Goal: Task Accomplishment & Management: Use online tool/utility

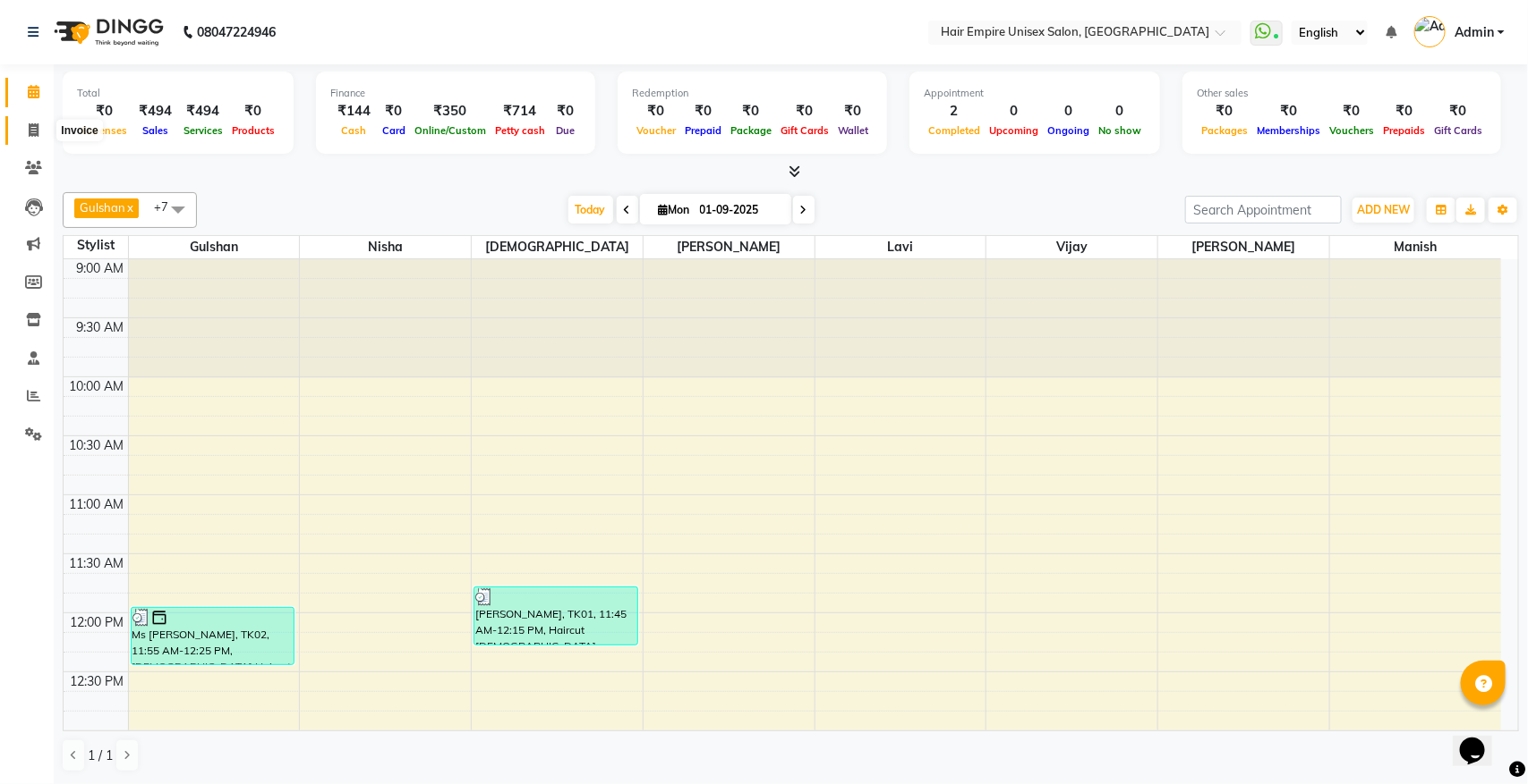
click at [34, 123] on icon at bounding box center [34, 130] width 10 height 14
select select "service"
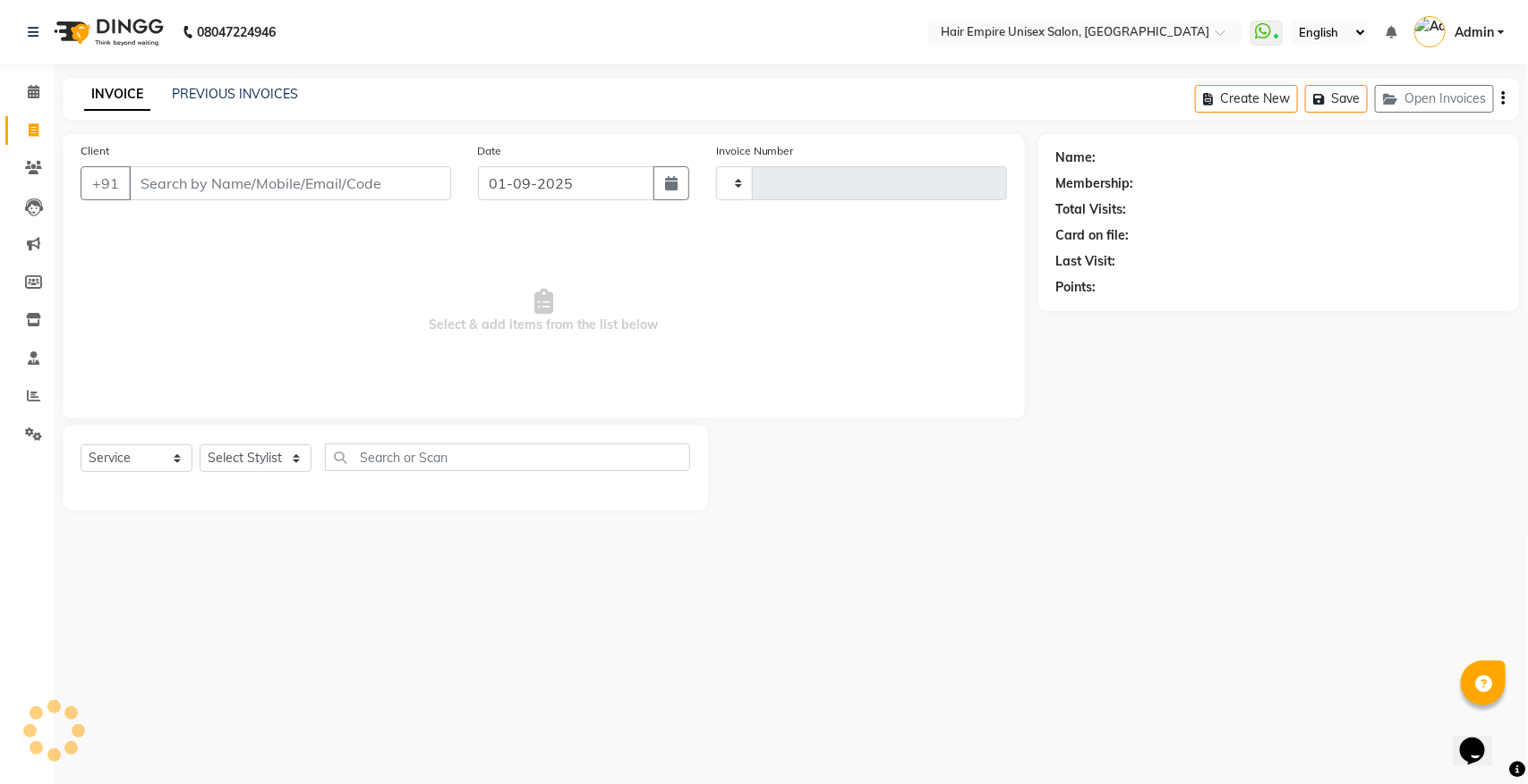
type input "1866"
select select "5055"
click at [253, 454] on select "Select Stylist" at bounding box center [255, 458] width 112 height 28
select select "46525"
click at [200, 444] on select "Select Stylist [PERSON_NAME] [PERSON_NAME] [PERSON_NAME] [PERSON_NAME] Nisha [P…" at bounding box center [255, 458] width 112 height 28
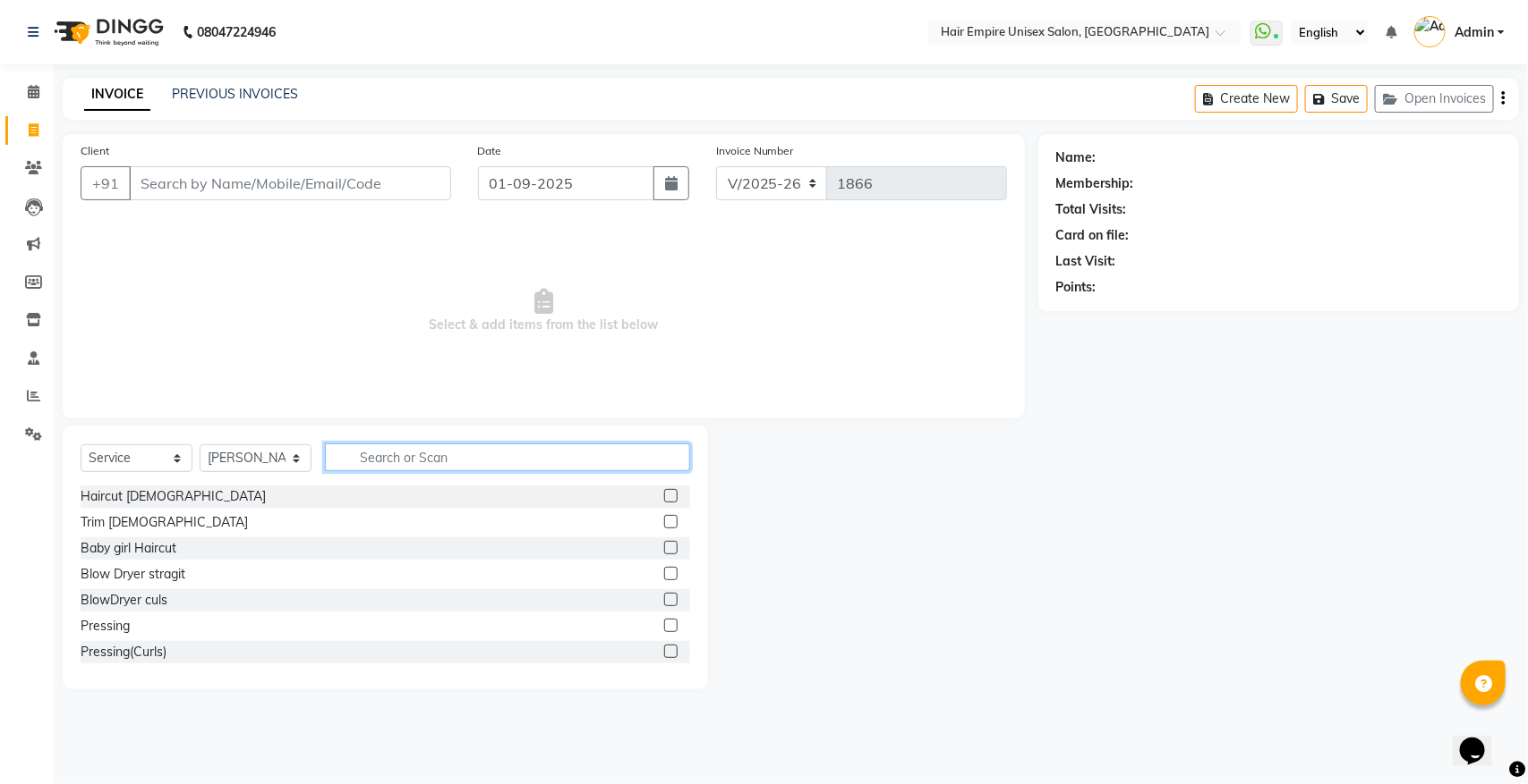
click at [434, 453] on input "text" at bounding box center [507, 457] width 365 height 28
type input "th"
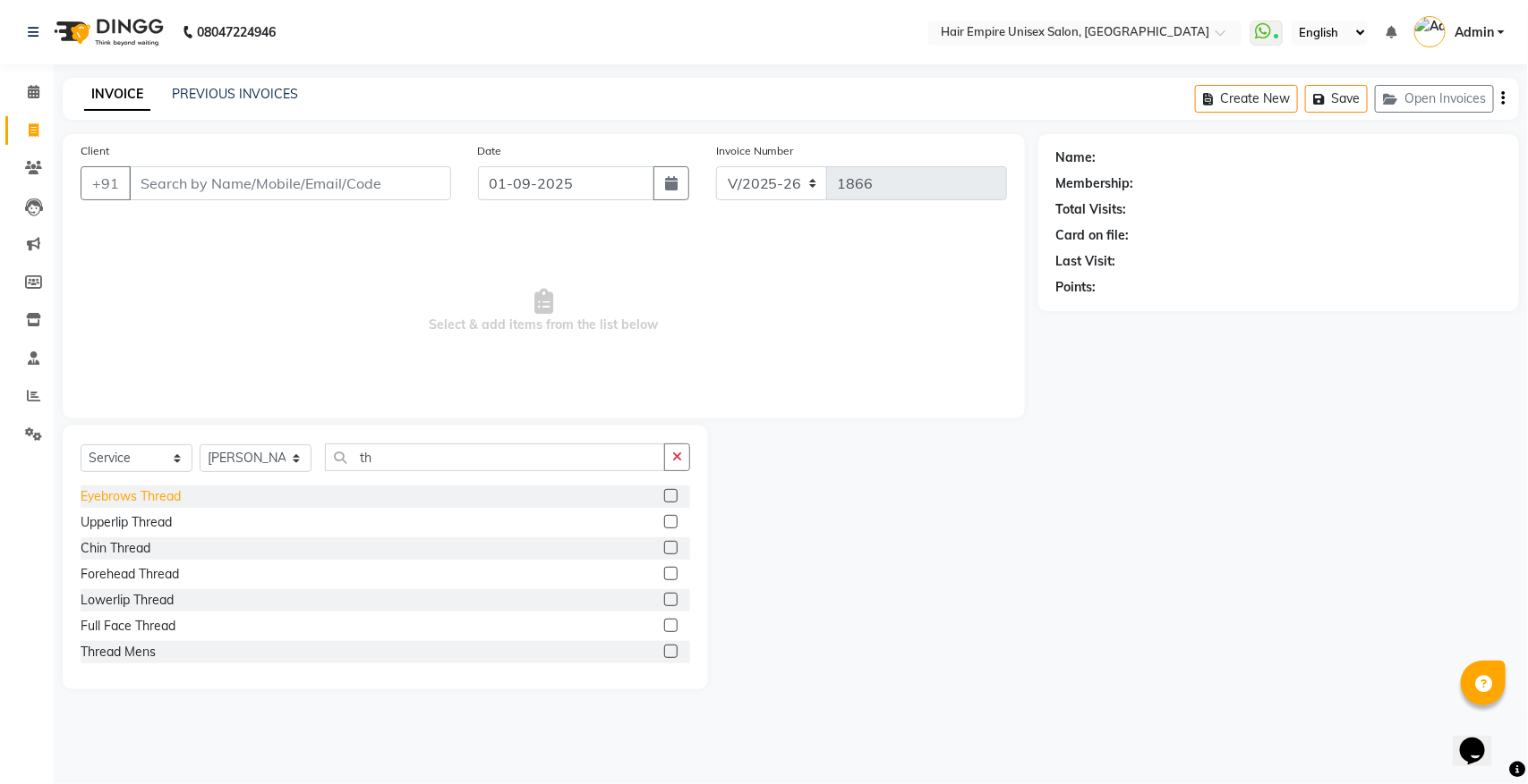
click at [171, 501] on div "Eyebrows Thread" at bounding box center [130, 497] width 100 height 19
checkbox input "false"
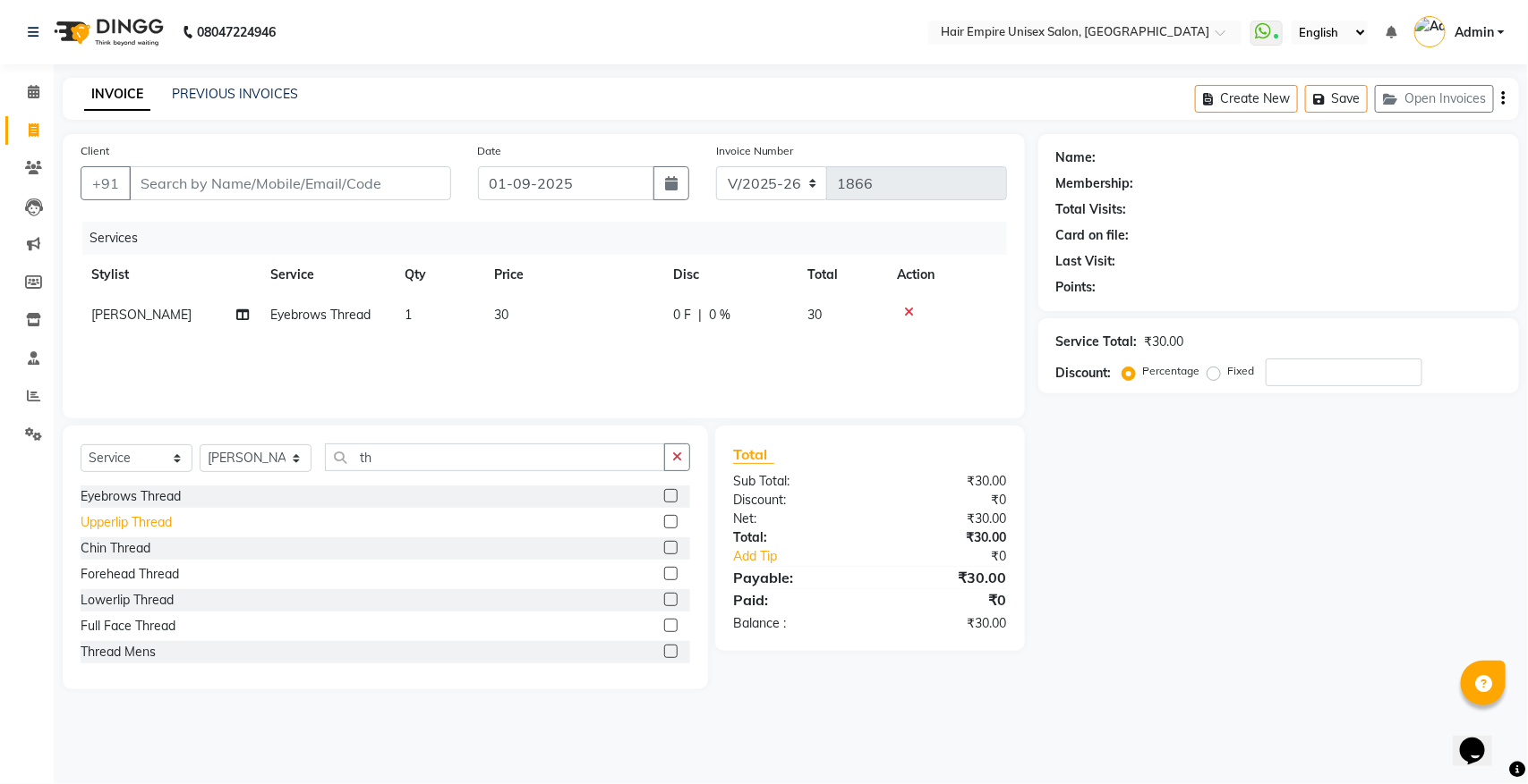
click at [166, 517] on div "Upperlip Thread" at bounding box center [126, 523] width 91 height 19
checkbox input "false"
click at [122, 550] on div "Chin Thread" at bounding box center [115, 549] width 70 height 19
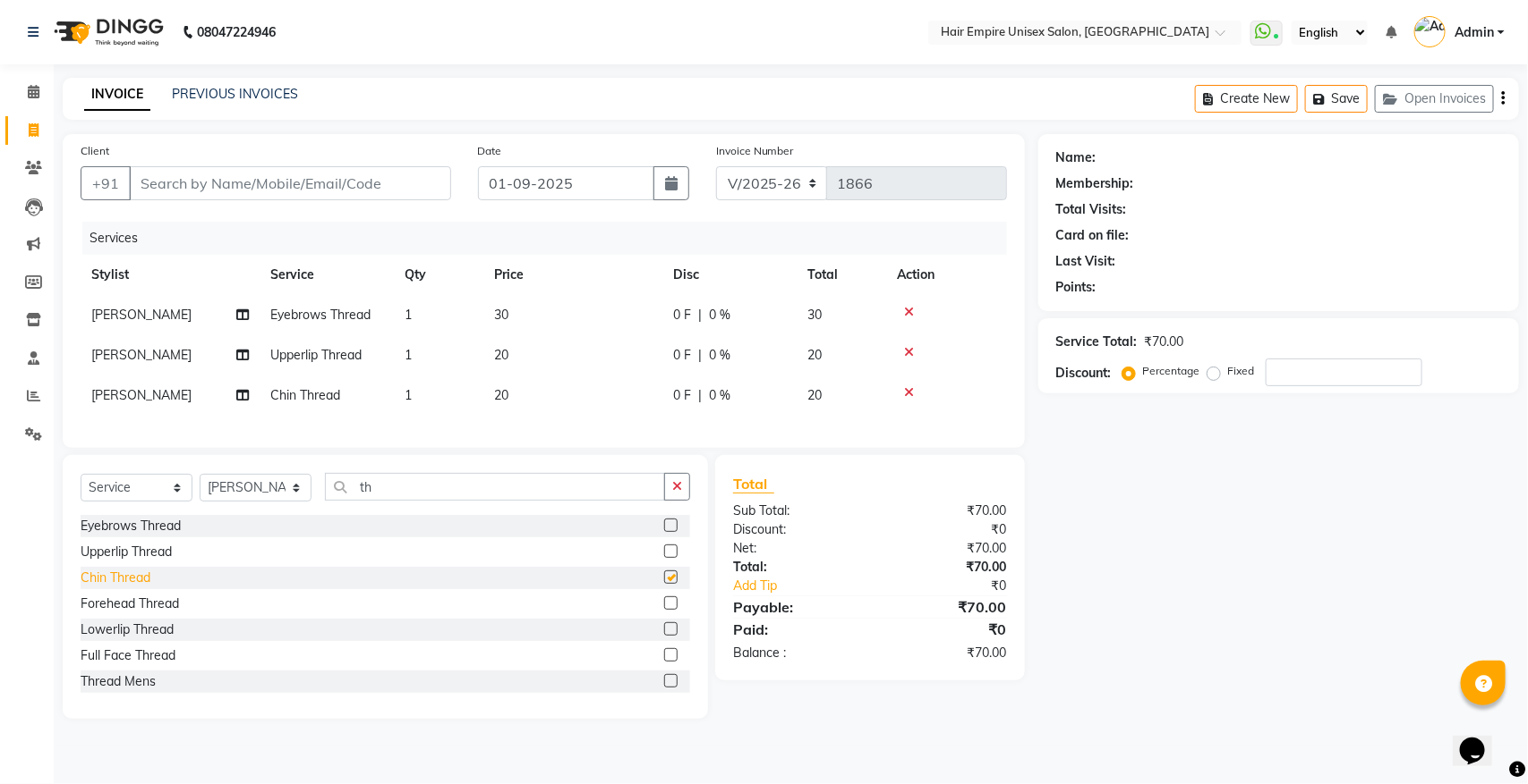
checkbox input "false"
click at [499, 393] on span "20" at bounding box center [501, 395] width 14 height 16
select select "46525"
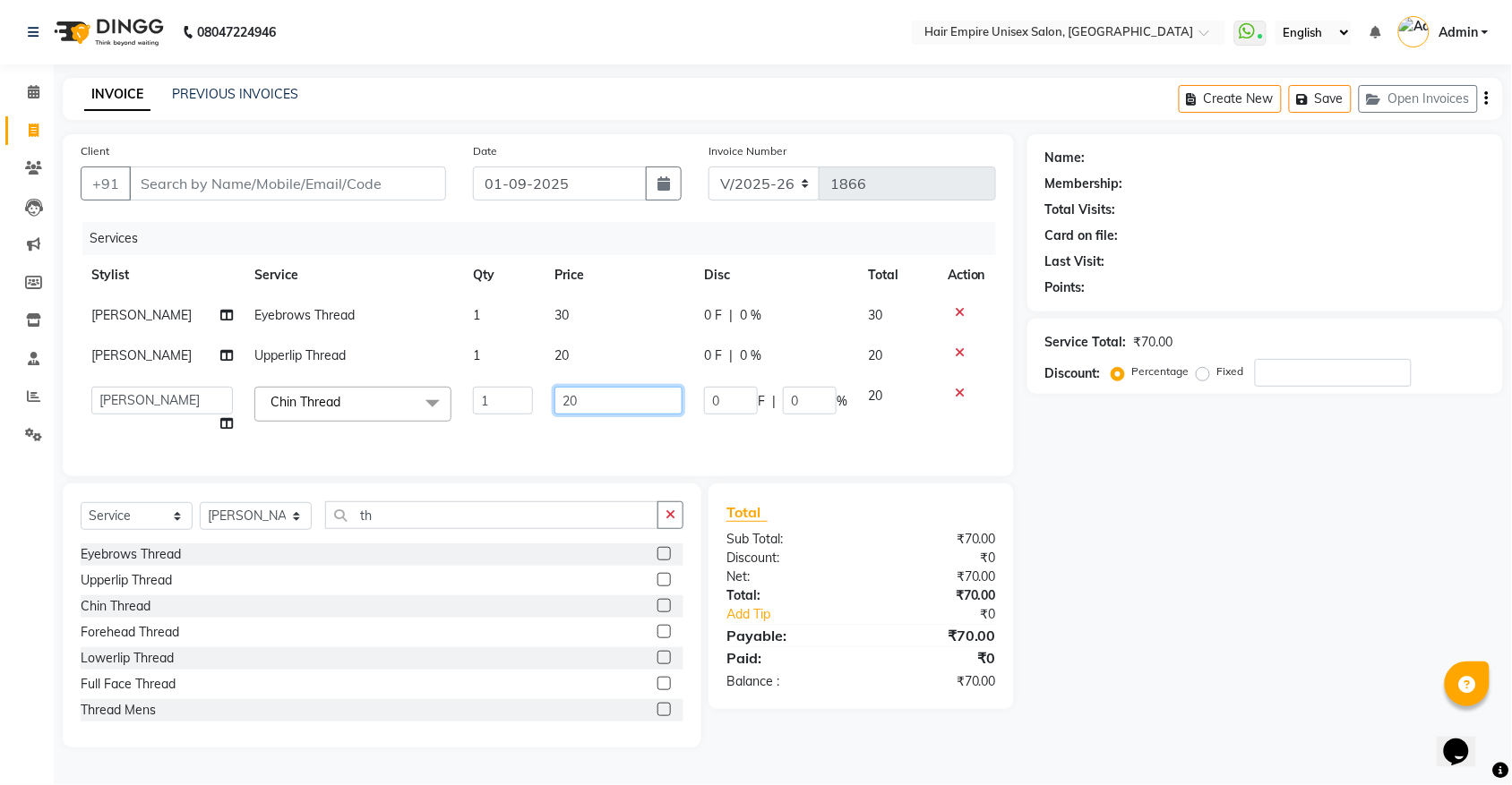
click at [605, 406] on input "20" at bounding box center [618, 401] width 128 height 28
type input "2"
type input "30"
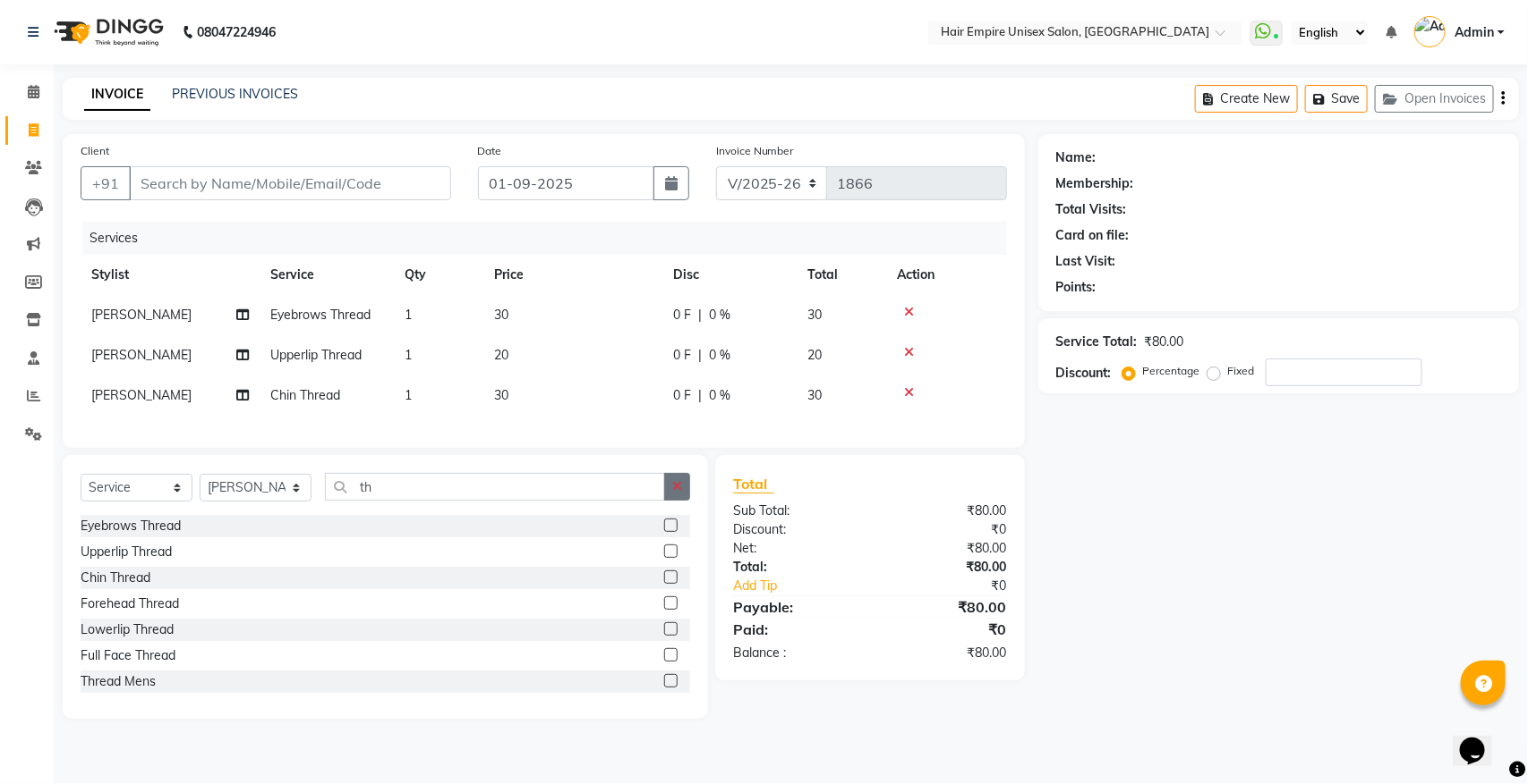
click at [676, 515] on div "Select Service Product Membership Package Voucher Prepaid Gift Card Select Styl…" at bounding box center [385, 494] width 609 height 42
click at [427, 501] on input "th" at bounding box center [495, 487] width 340 height 28
type input "t"
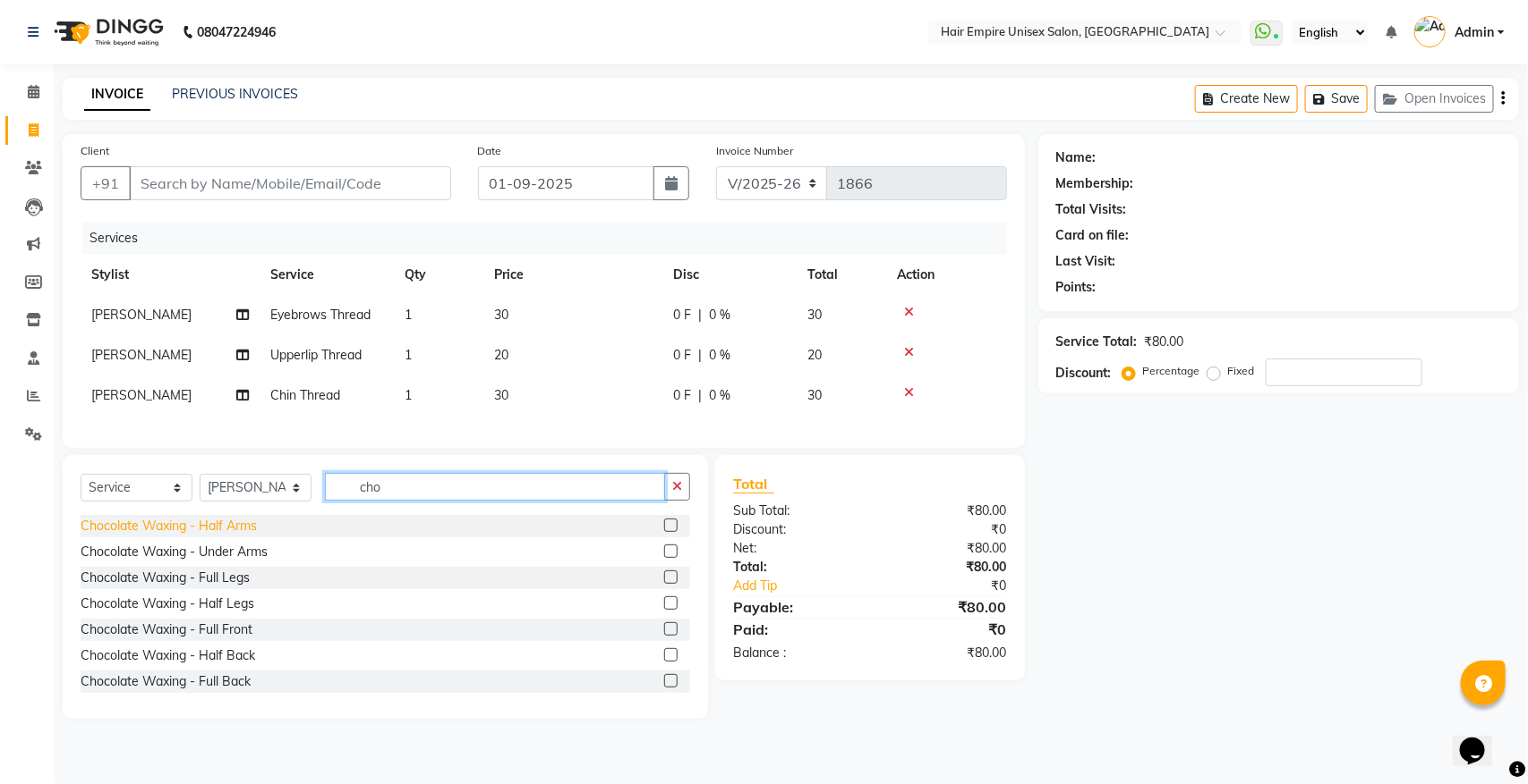
type input "cho"
click at [177, 536] on div "Chocolate Waxing - Half Arms" at bounding box center [168, 526] width 176 height 19
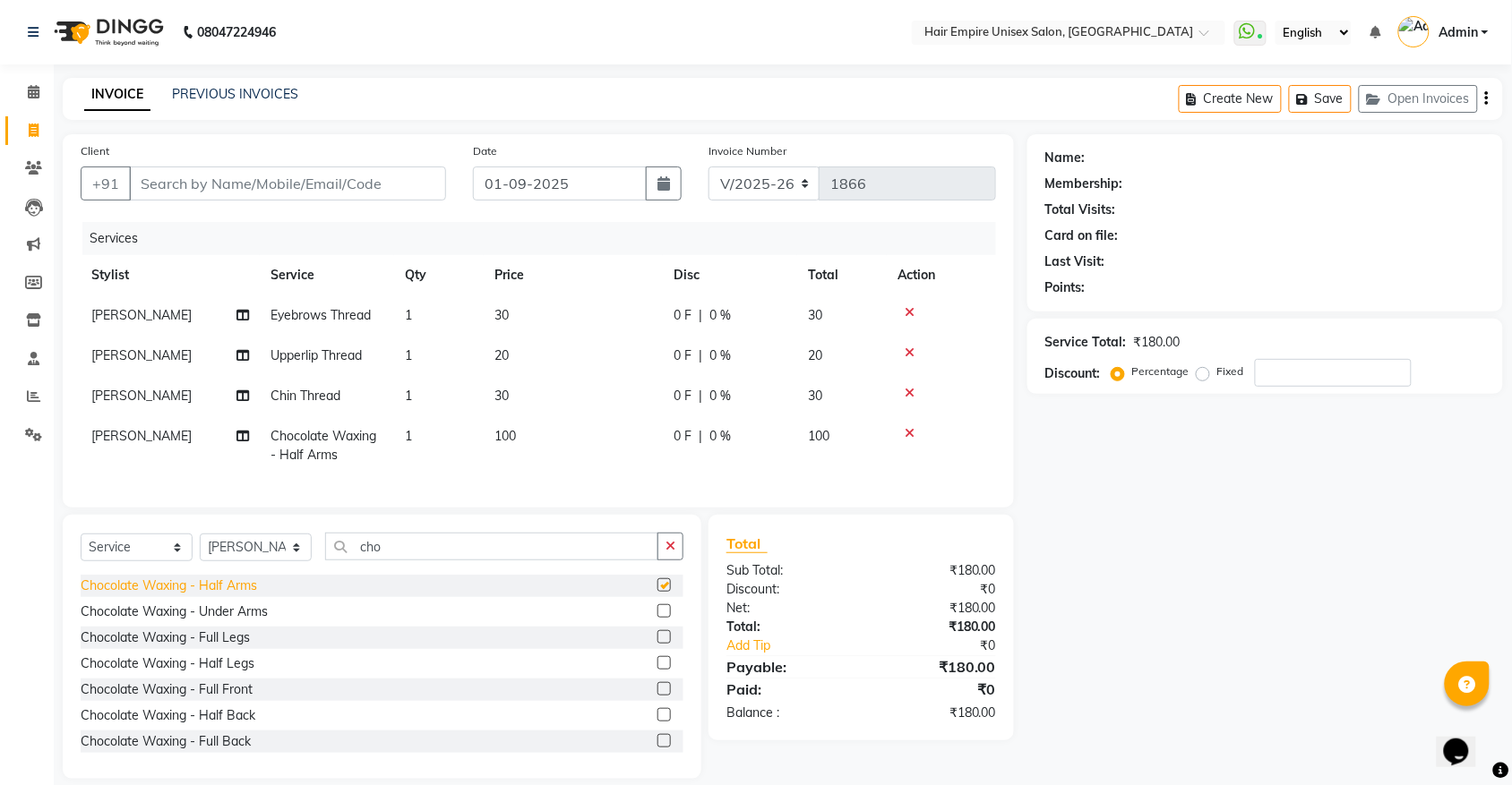
checkbox input "false"
click at [207, 674] on div "Chocolate Waxing - Half Legs" at bounding box center [167, 664] width 174 height 19
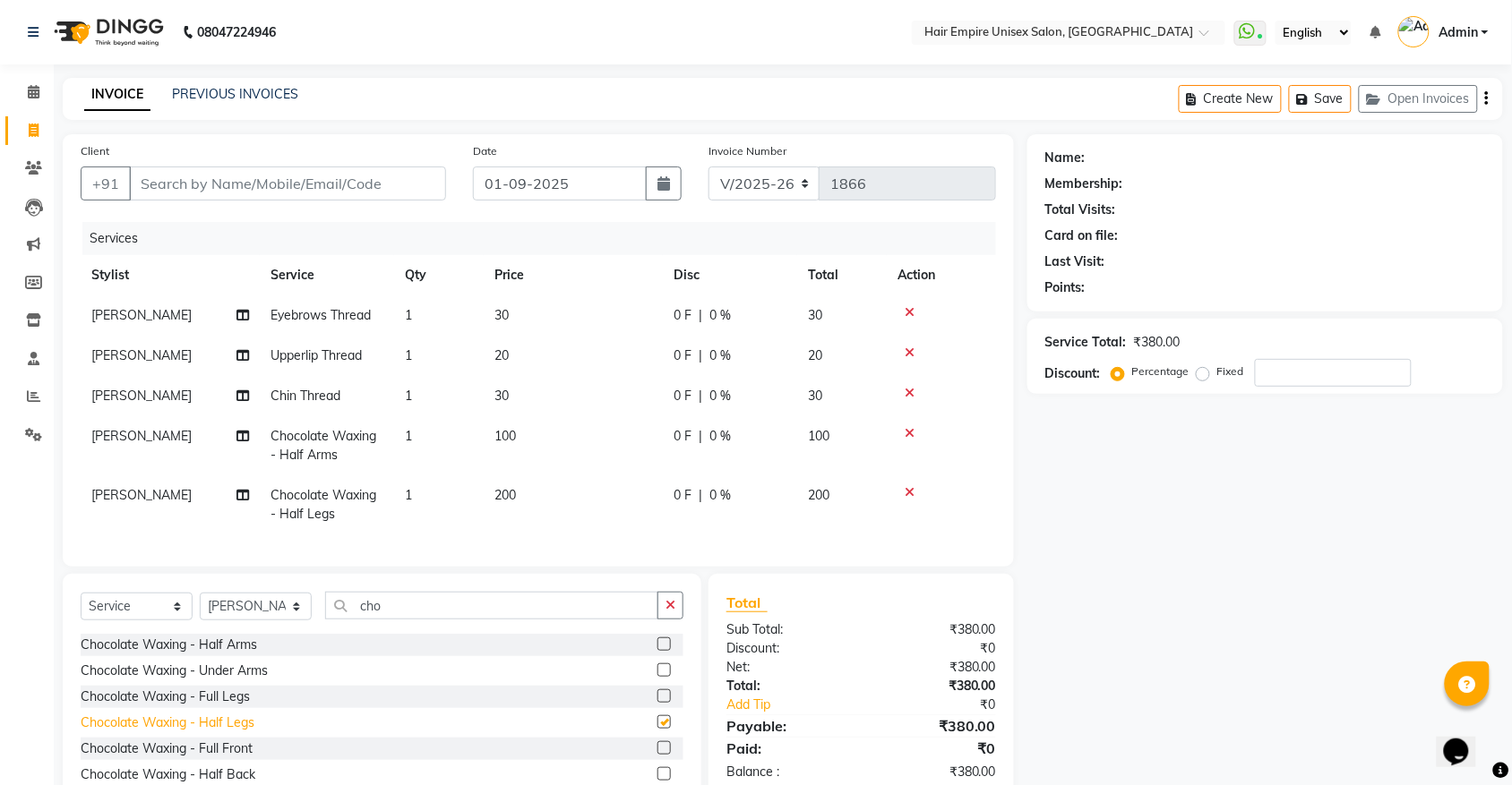
checkbox input "false"
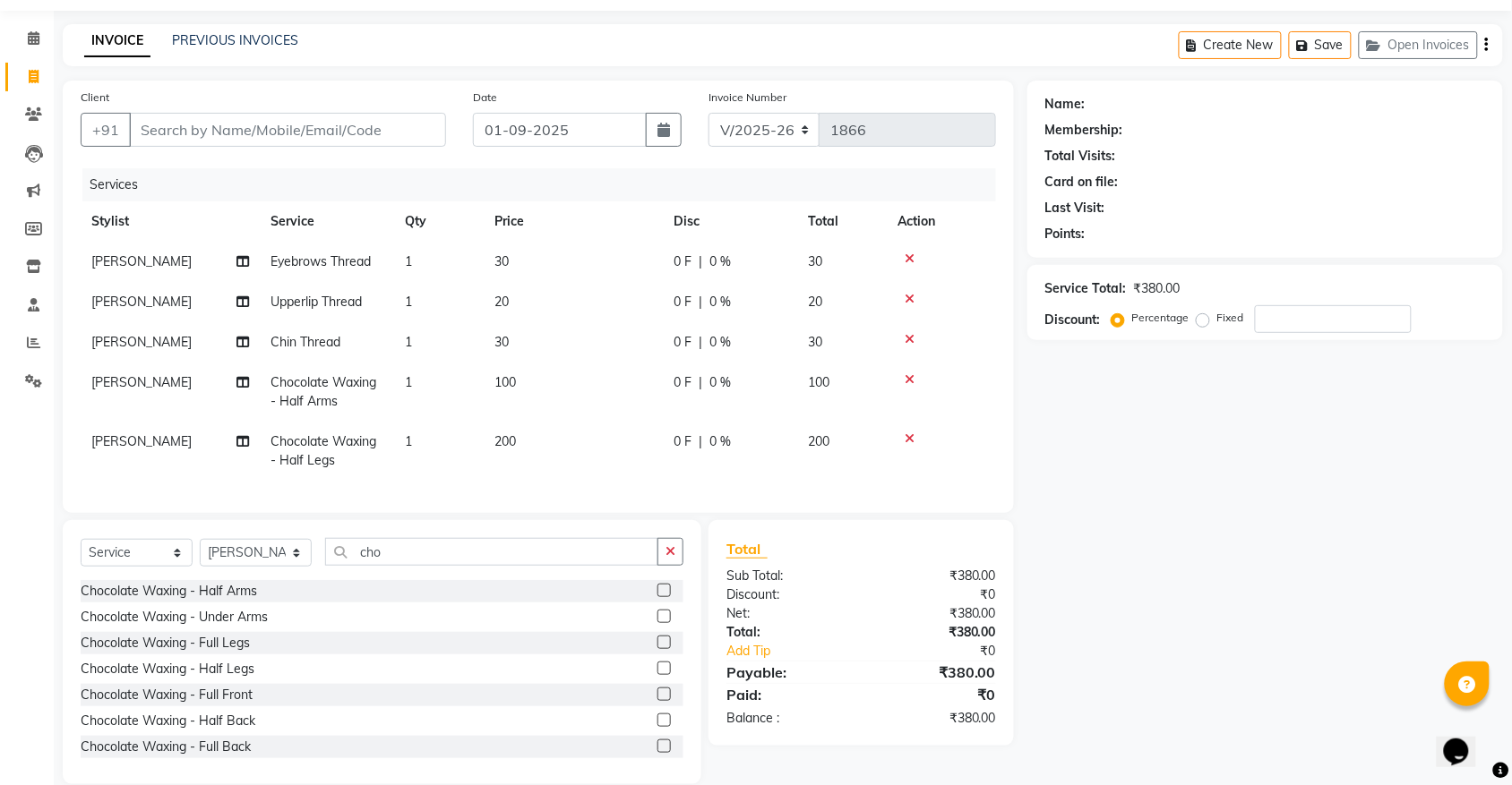
scroll to position [96, 0]
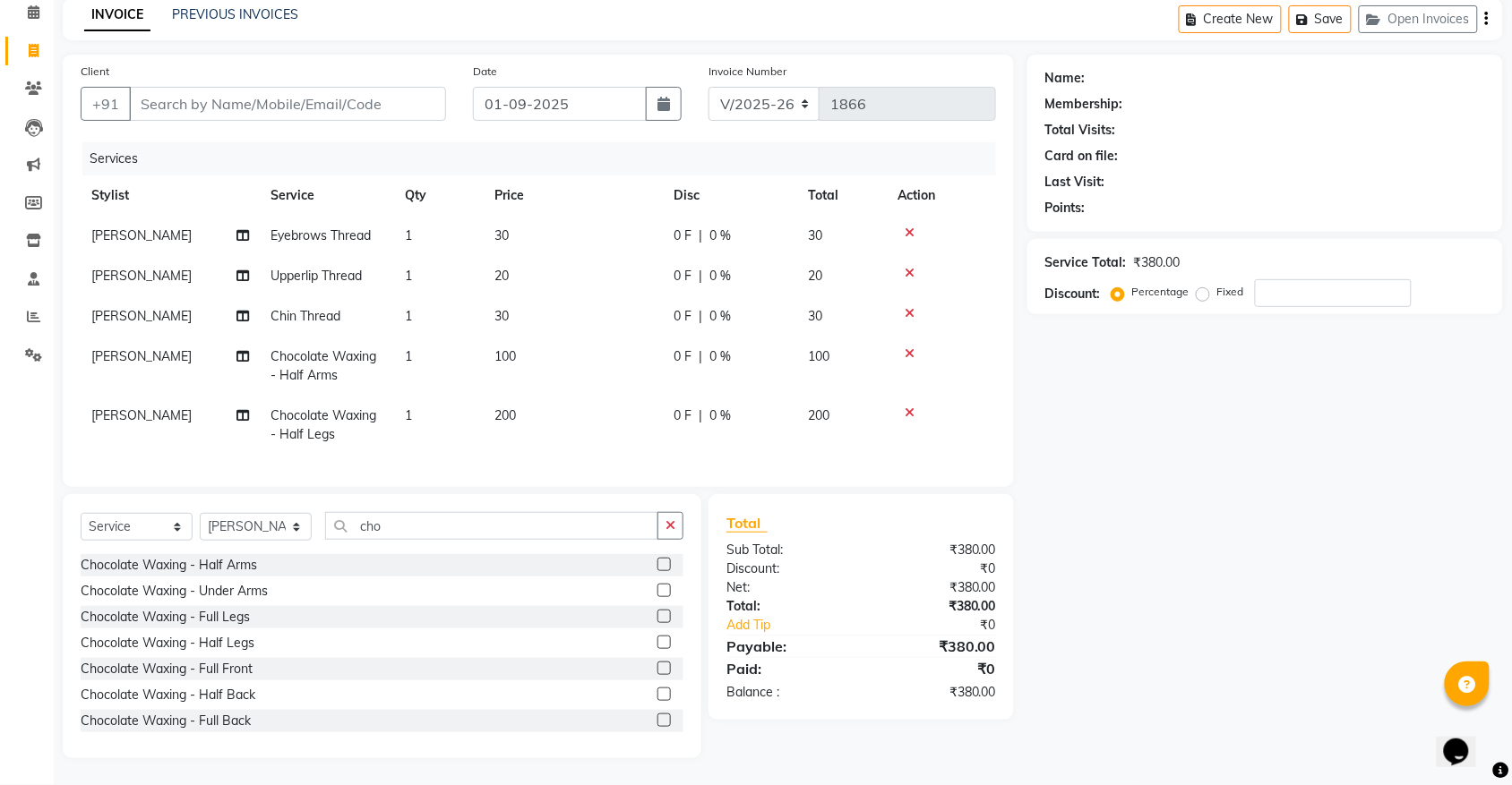
click at [490, 350] on td "100" at bounding box center [573, 365] width 179 height 59
select select "46525"
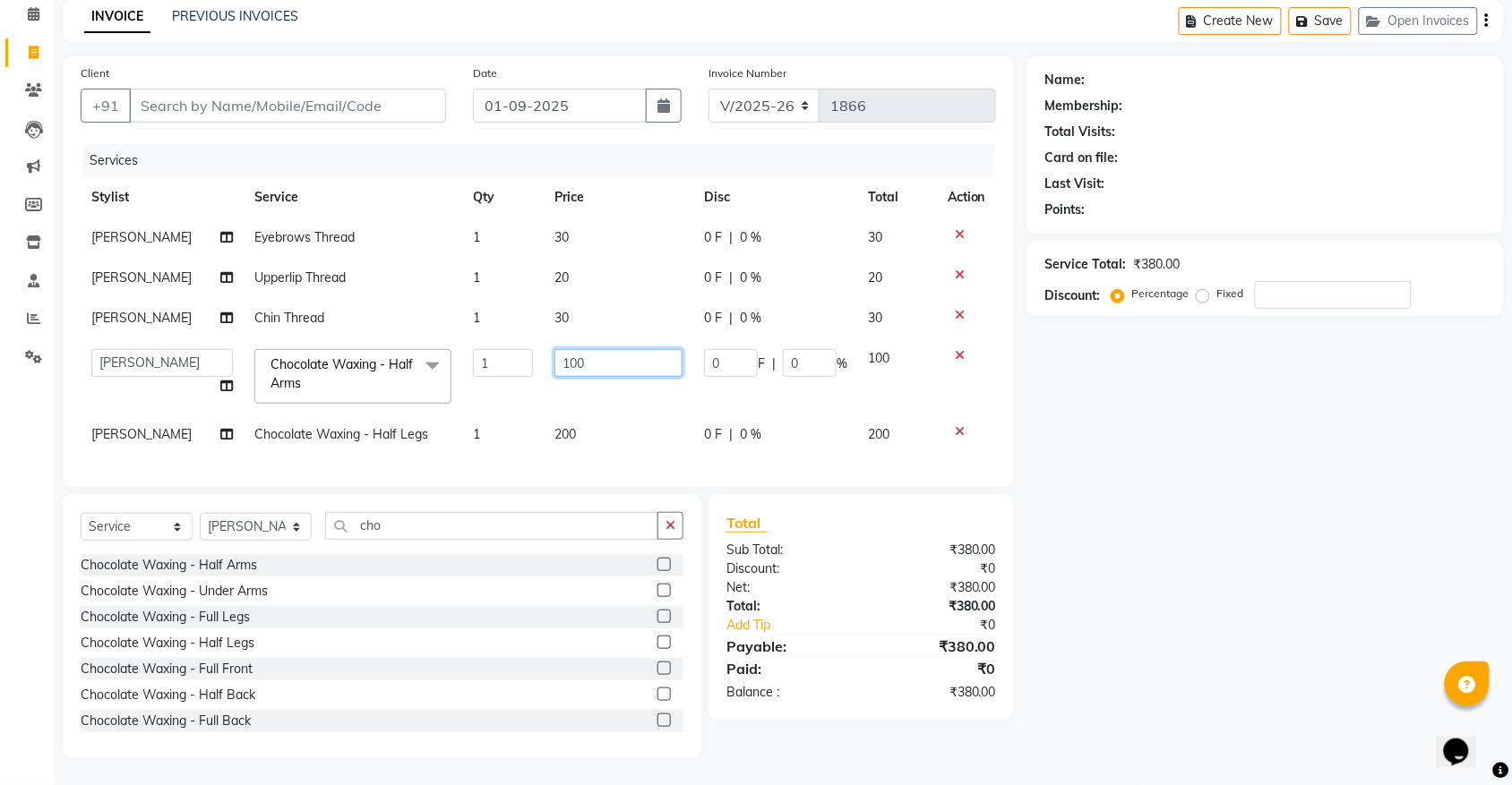
click at [591, 349] on input "100" at bounding box center [618, 363] width 128 height 28
type input "1"
type input "150"
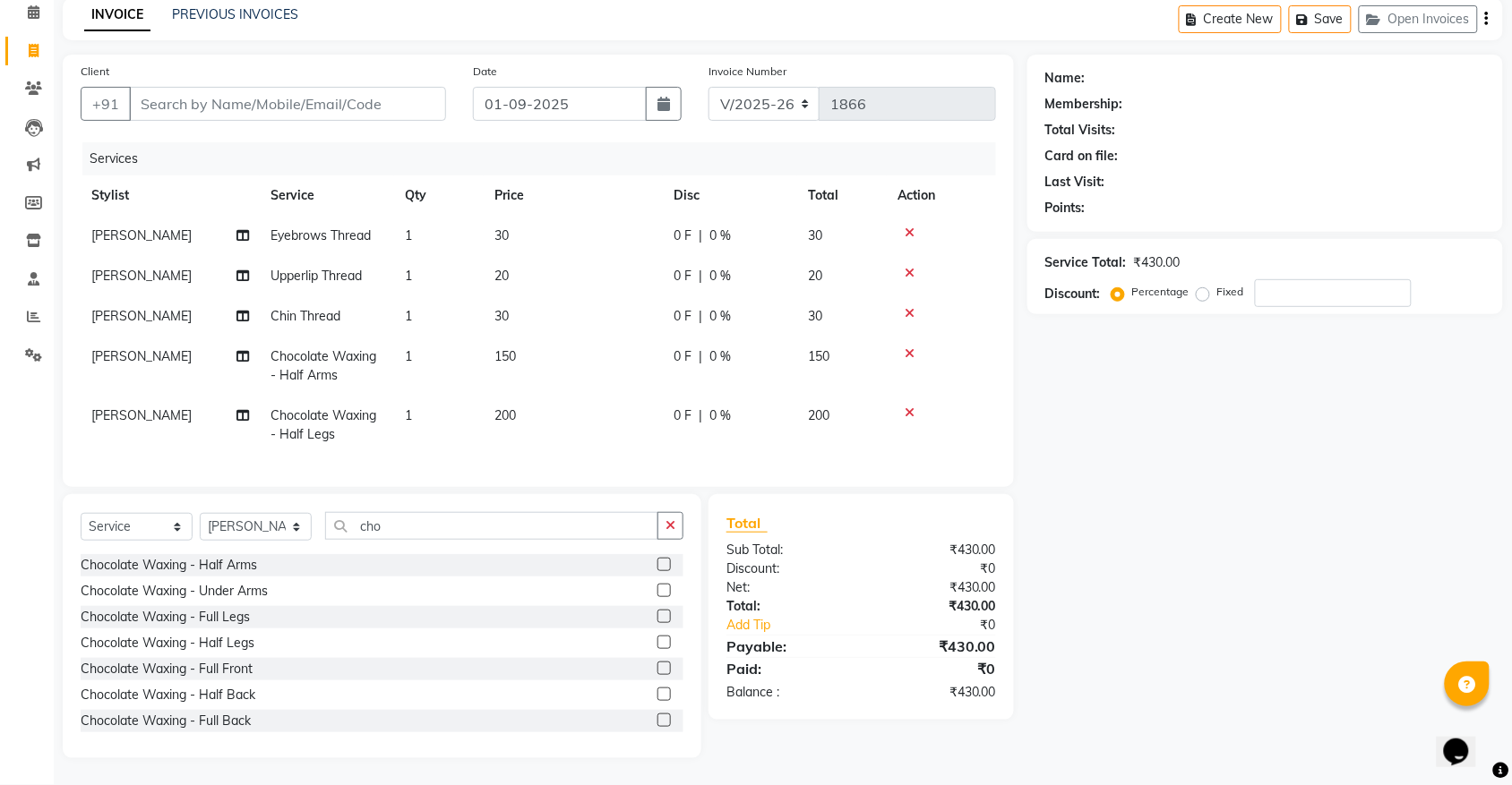
click at [587, 484] on div "Client +91 Date [DATE] Invoice Number V/2025 V/[PHONE_NUMBER] Services Stylist …" at bounding box center [539, 271] width 952 height 433
click at [278, 87] on input "Client" at bounding box center [288, 103] width 318 height 34
type input "r"
type input "0"
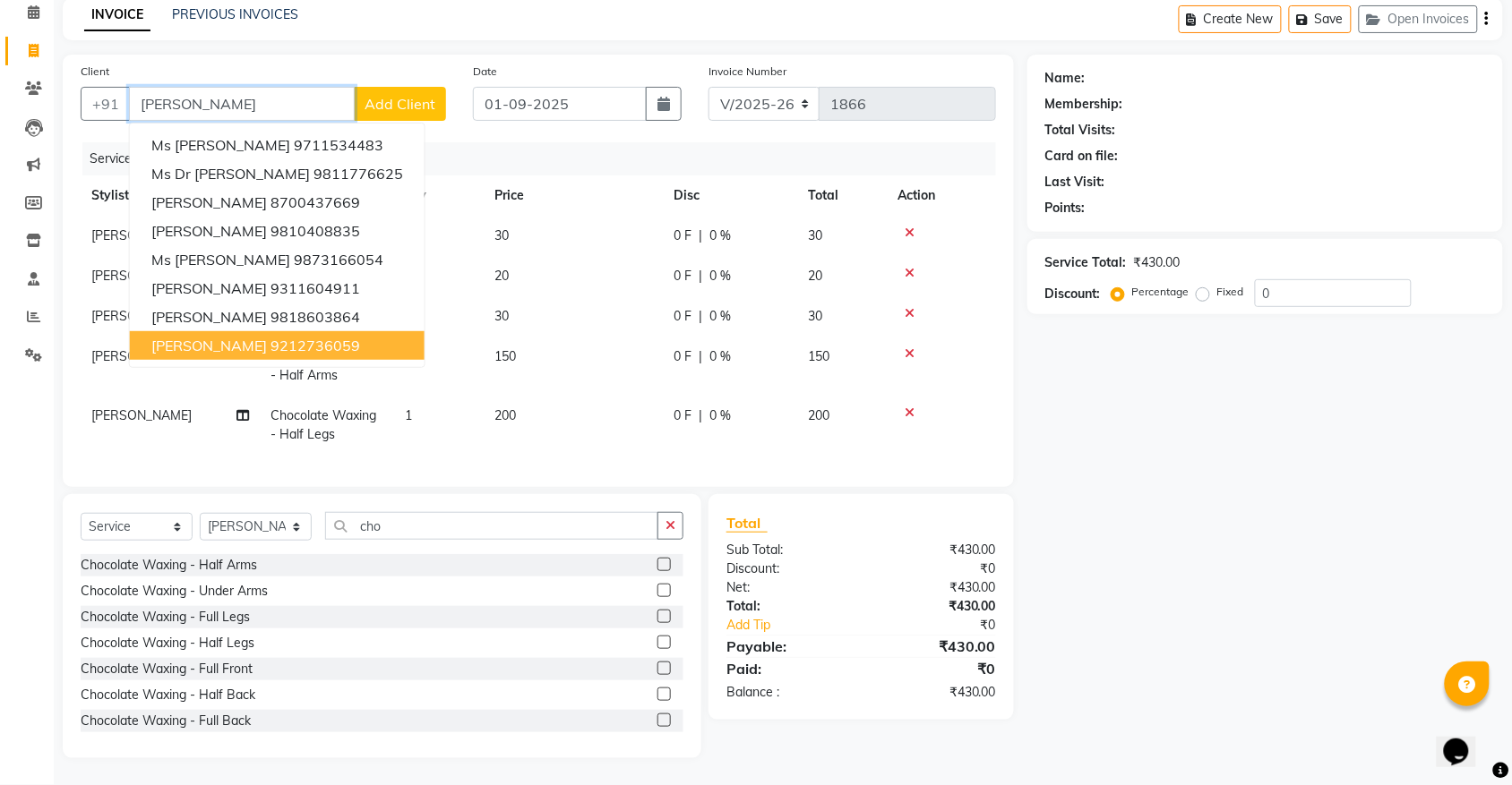
click at [301, 336] on ngb-highlight "9212736059" at bounding box center [316, 345] width 90 height 18
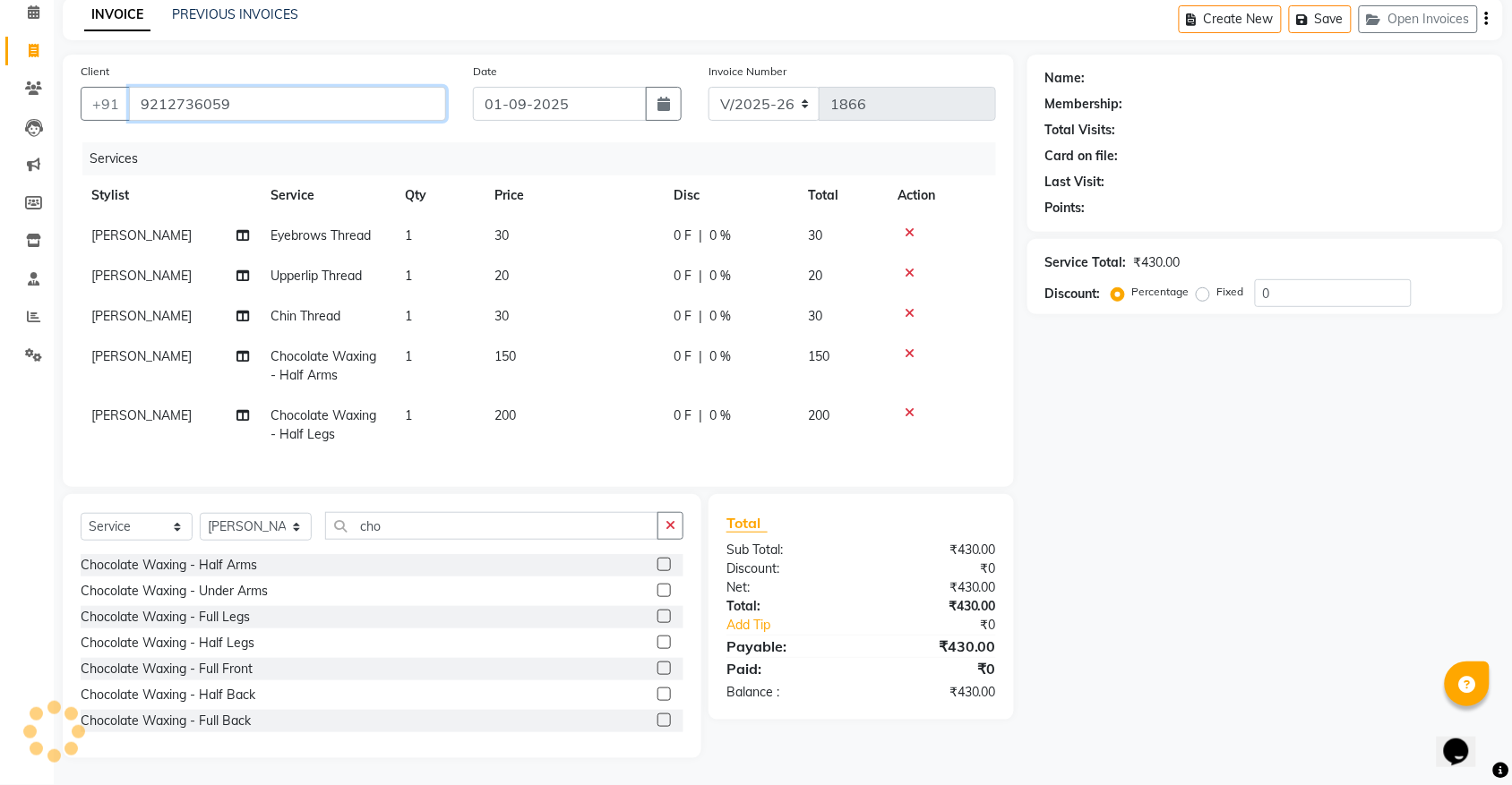
type input "9212736059"
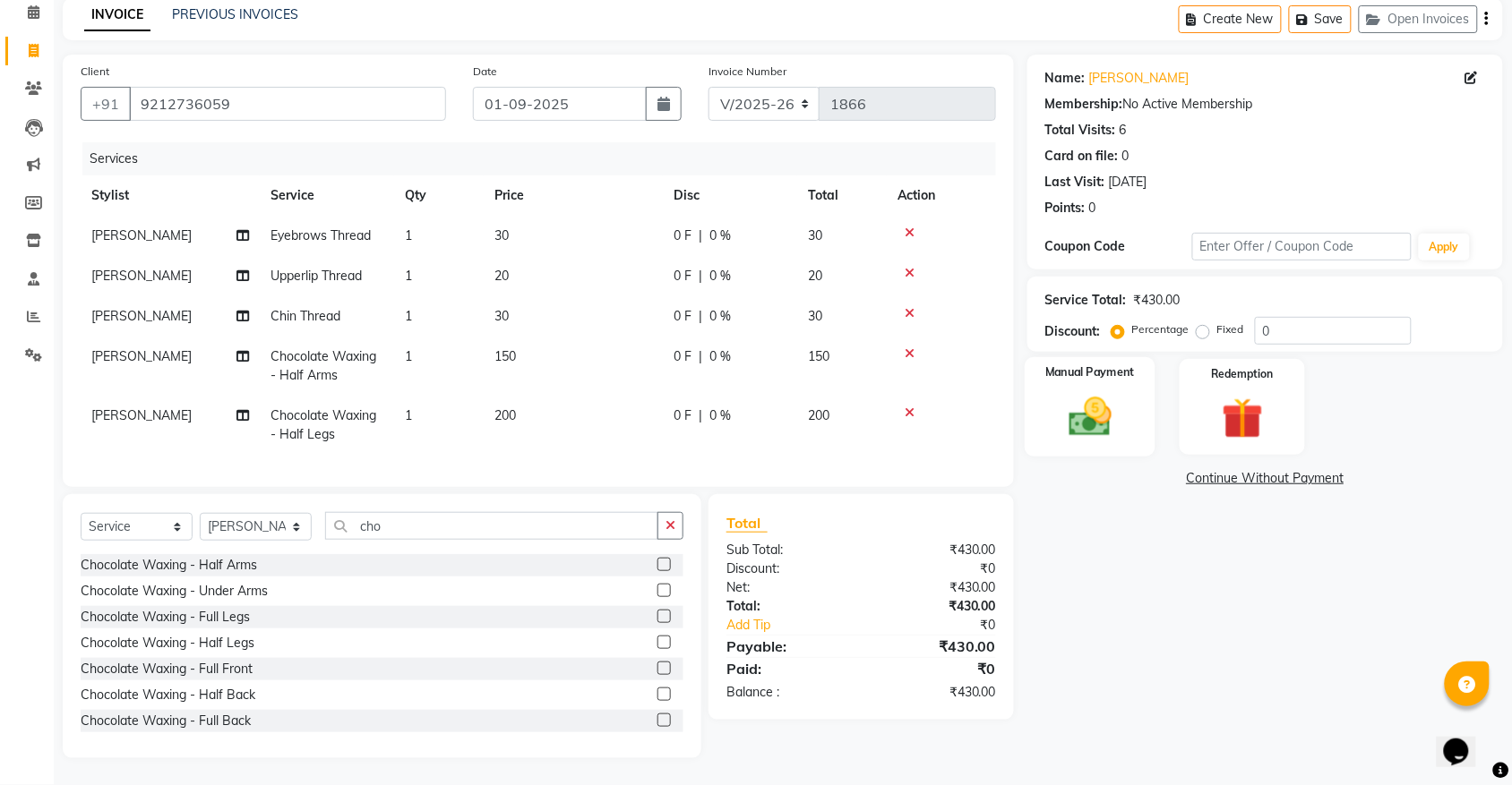
click at [1089, 394] on img at bounding box center [1090, 417] width 70 height 50
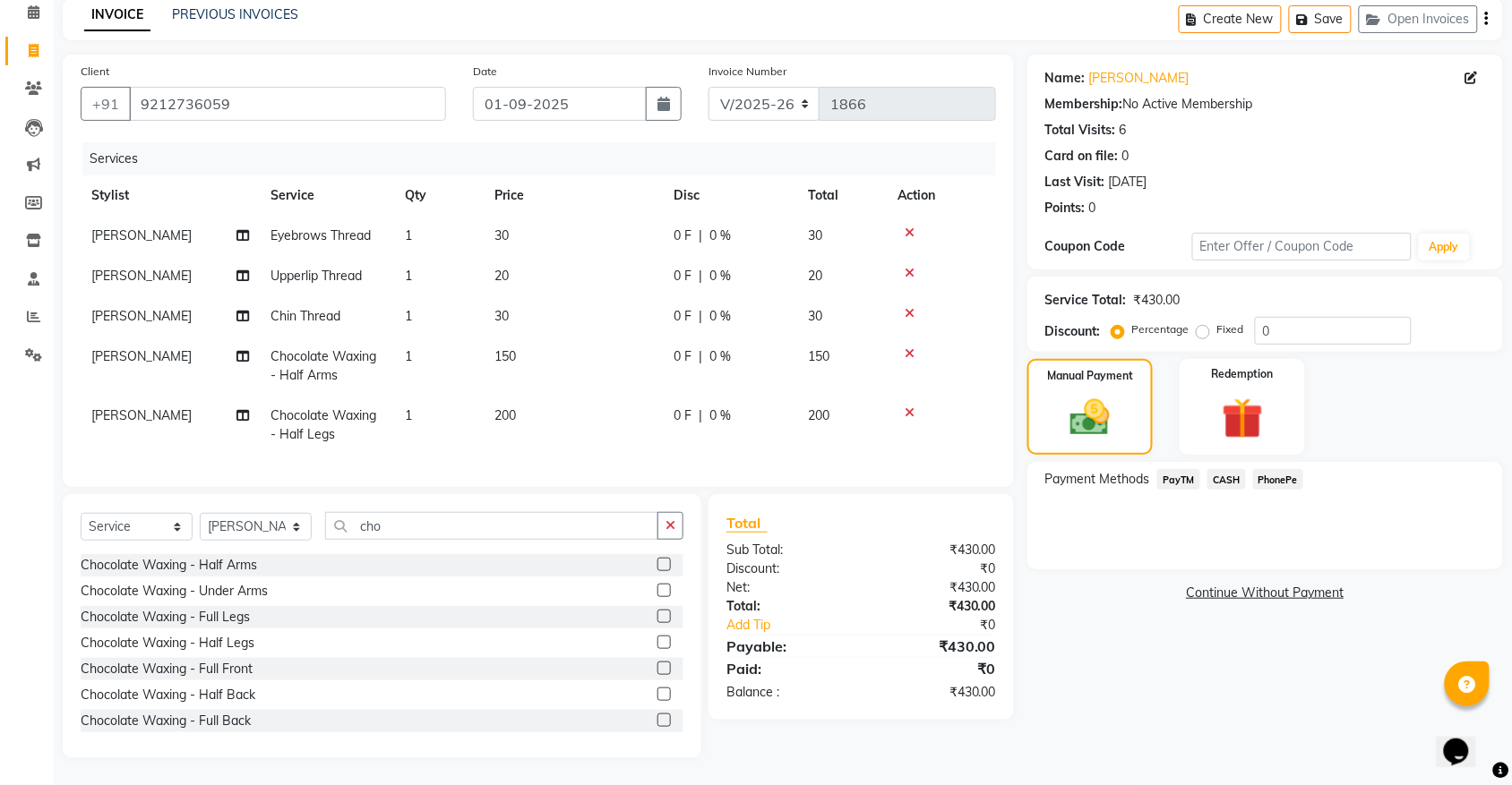
click at [1278, 470] on span "PhonePe" at bounding box center [1278, 480] width 51 height 21
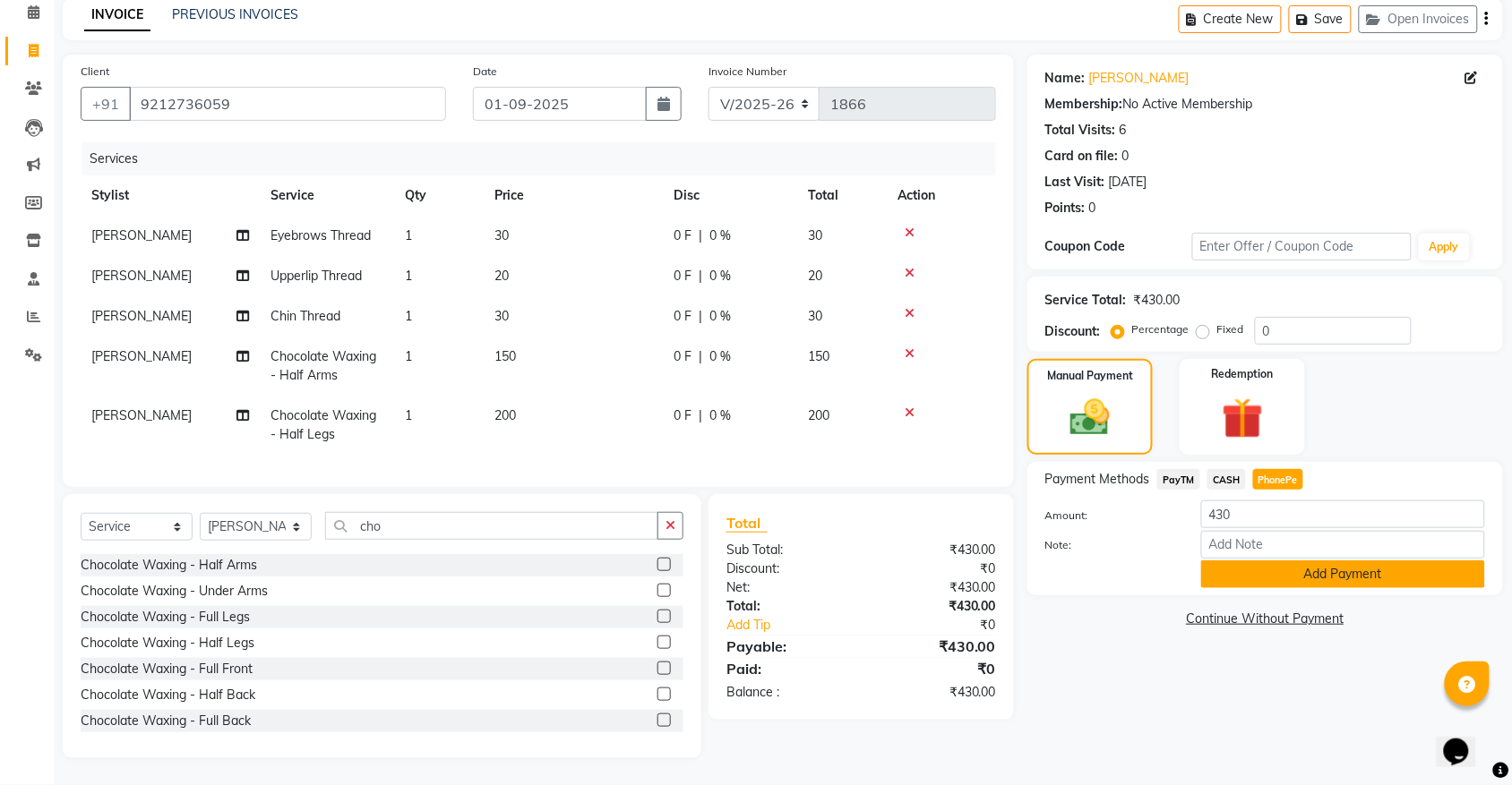
click at [1250, 560] on button "Add Payment" at bounding box center [1343, 574] width 284 height 28
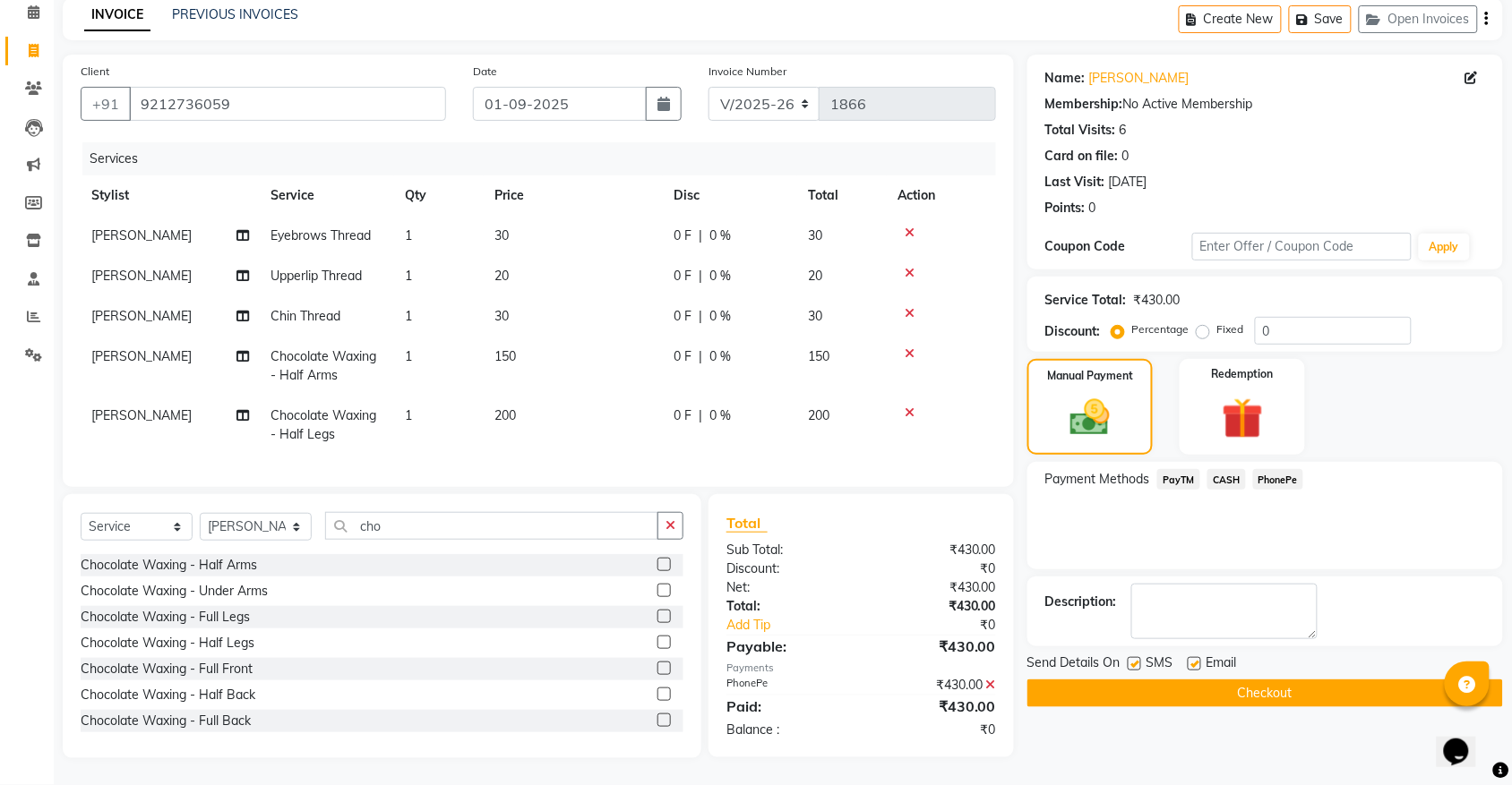
click at [1206, 689] on button "Checkout" at bounding box center [1265, 693] width 476 height 28
